Goal: Information Seeking & Learning: Find specific fact

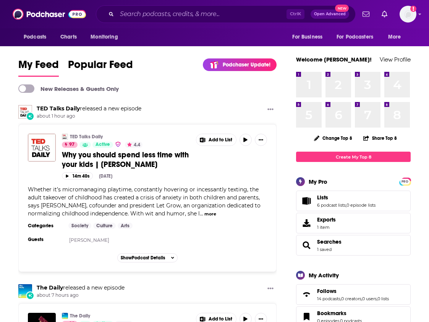
click at [214, 119] on div "[PERSON_NAME] Talks Daily released a new episode about 1 hour ago" at bounding box center [147, 112] width 258 height 15
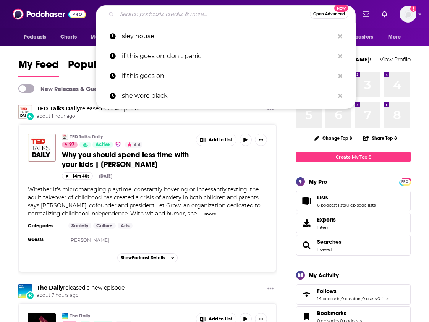
click at [205, 14] on input "Search podcasts, credits, & more..." at bounding box center [213, 14] width 193 height 12
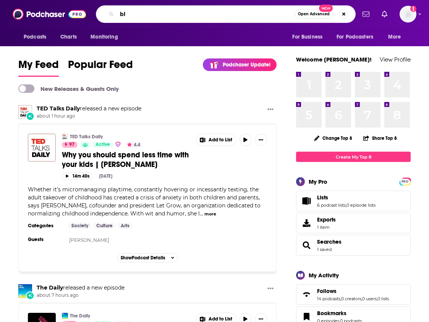
type input "b"
type input "america tonight"
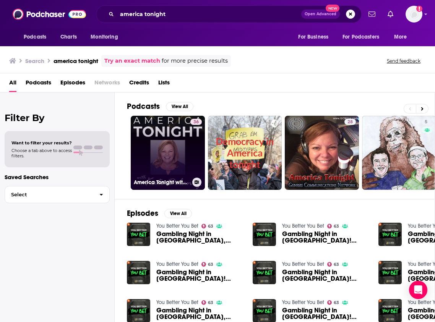
click at [158, 143] on link "36 America Tonight with [PERSON_NAME]" at bounding box center [168, 153] width 74 height 74
